Goal: Task Accomplishment & Management: Manage account settings

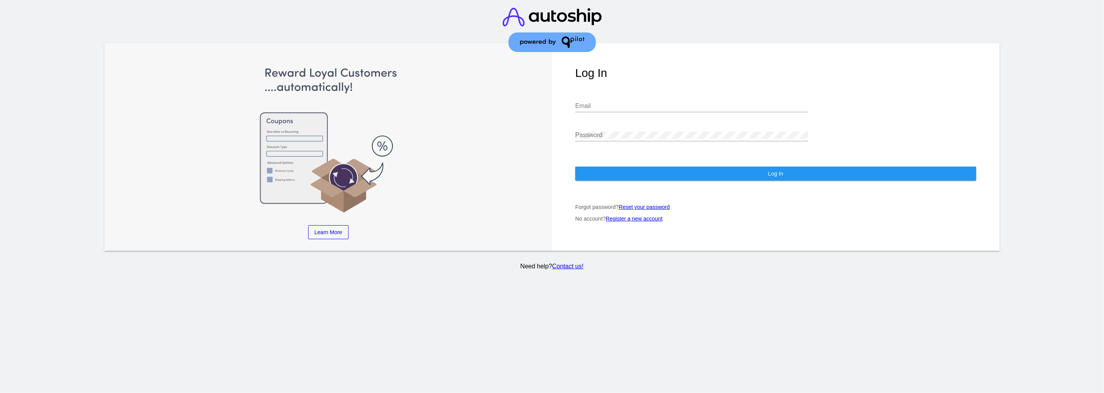
click at [623, 102] on input "Email" at bounding box center [691, 105] width 233 height 7
paste input "david@qpilot.cloud"
type input "david@qpilot.cloud"
click at [747, 167] on button "Log In" at bounding box center [775, 174] width 401 height 14
drag, startPoint x: 655, startPoint y: 101, endPoint x: 534, endPoint y: 103, distance: 120.8
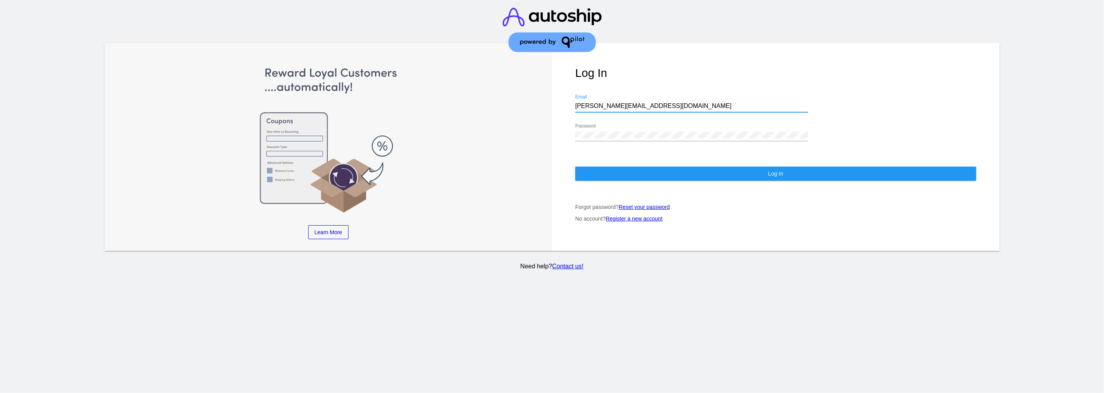
click at [538, 102] on div "Learn More Learn How Learn More Learn How Learn More Learn How ‹ › Log In david…" at bounding box center [551, 147] width 895 height 208
paste input "erikson"
type input "erikson@qpilot.cloud"
click at [728, 170] on button "Log In" at bounding box center [775, 174] width 401 height 14
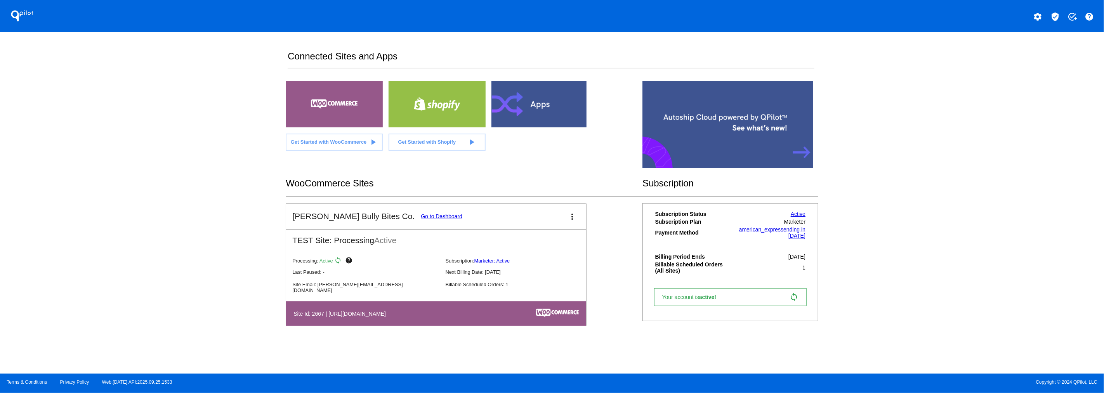
click at [421, 217] on link "Go to Dashboard" at bounding box center [442, 216] width 42 height 6
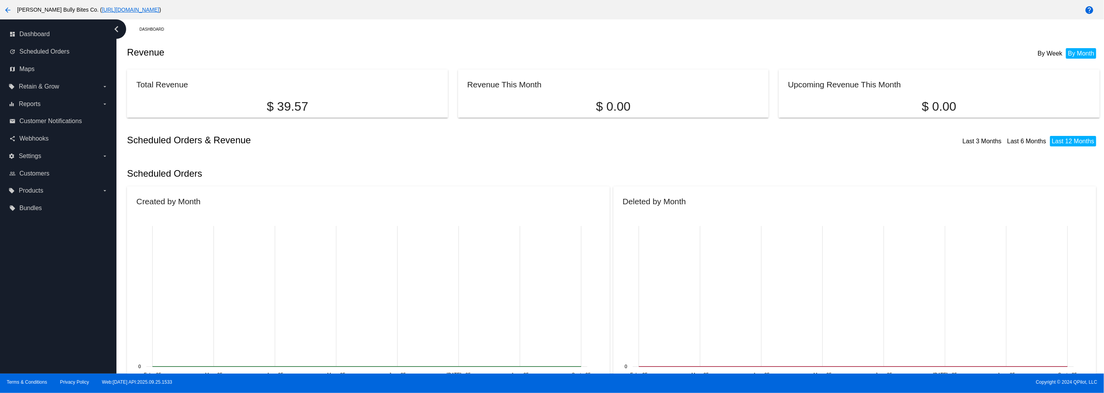
click at [619, 34] on div "Dashboard" at bounding box center [619, 29] width 960 height 12
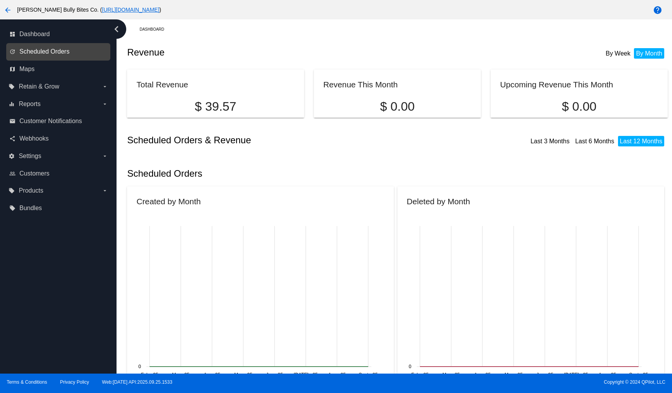
click at [56, 52] on span "Scheduled Orders" at bounding box center [44, 51] width 50 height 7
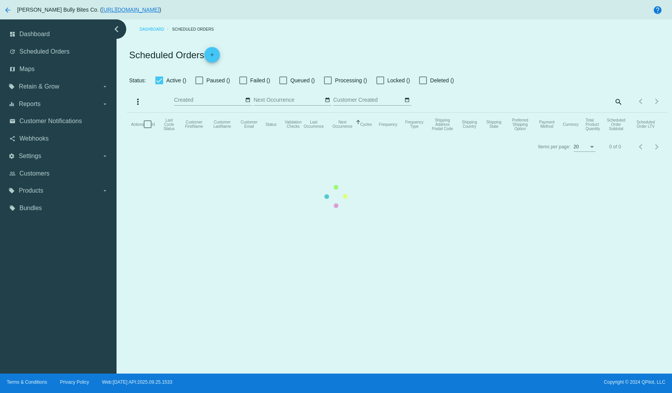
checkbox input "true"
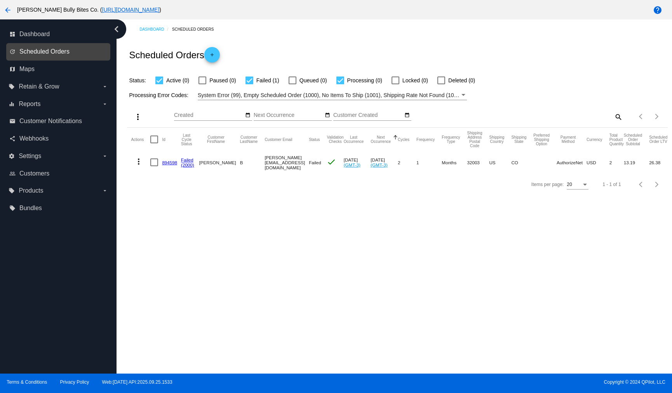
click at [38, 54] on span "Scheduled Orders" at bounding box center [44, 51] width 50 height 7
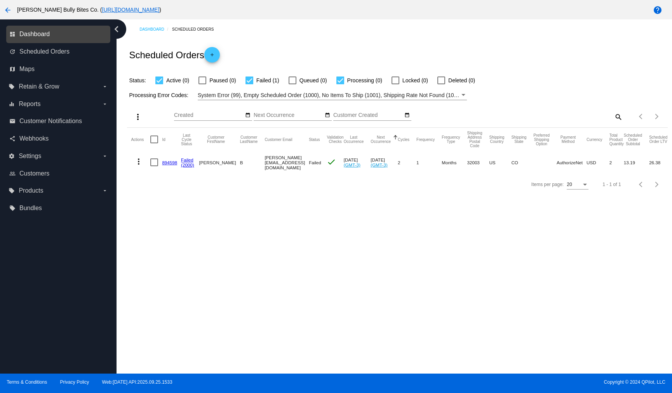
click at [40, 35] on span "Dashboard" at bounding box center [34, 34] width 30 height 7
